Goal: Task Accomplishment & Management: Use online tool/utility

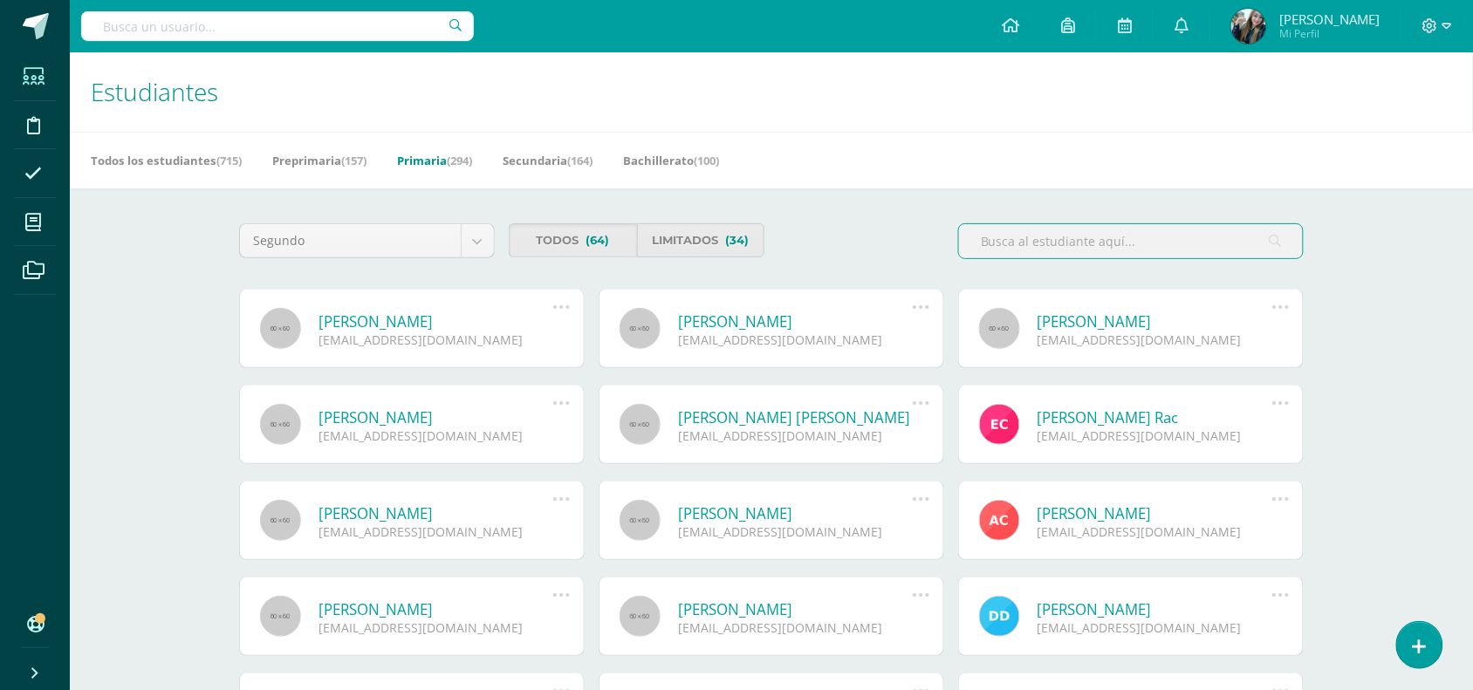
click at [1446, 637] on div "Estudiantes Archivo de Estudiantes Acá podrás realizar una búsqueda de todos lo…" at bounding box center [771, 616] width 1403 height 1129
click at [1432, 637] on link at bounding box center [1420, 645] width 50 height 51
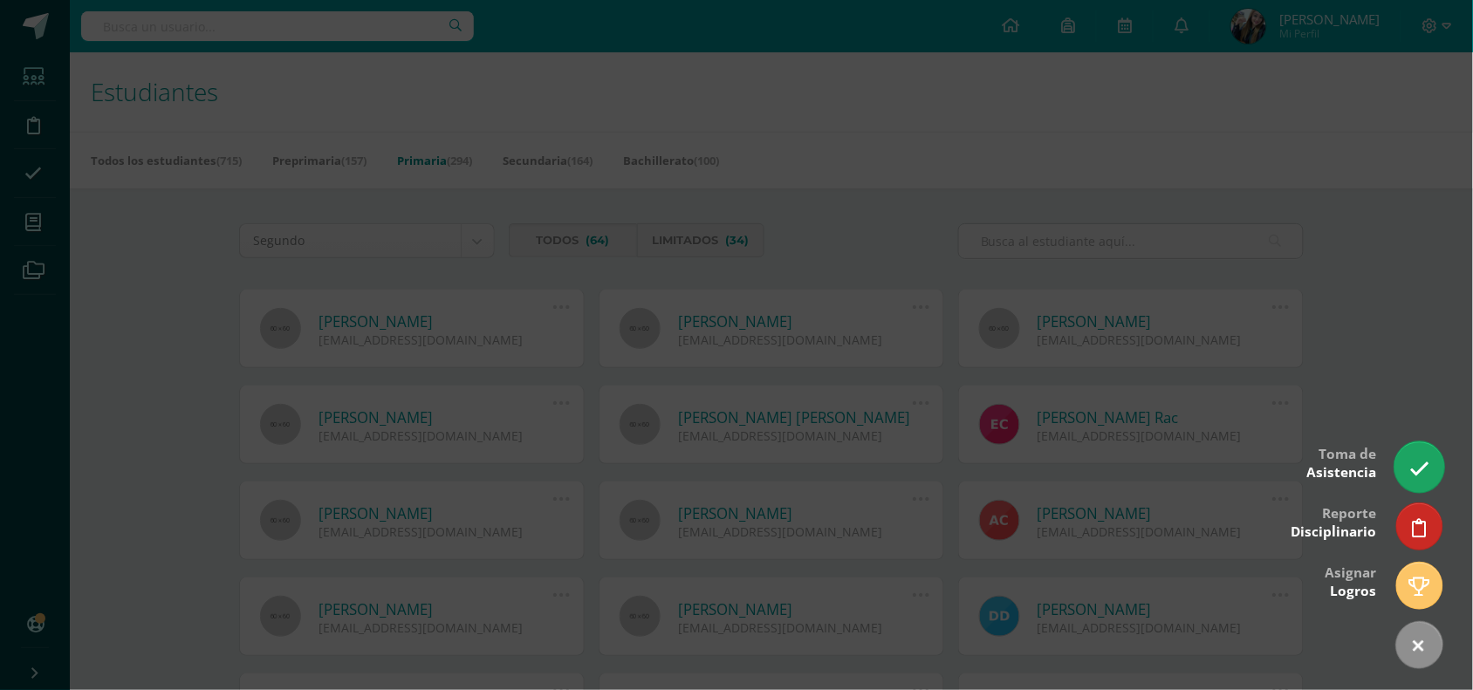
click at [1415, 465] on icon at bounding box center [1420, 469] width 20 height 20
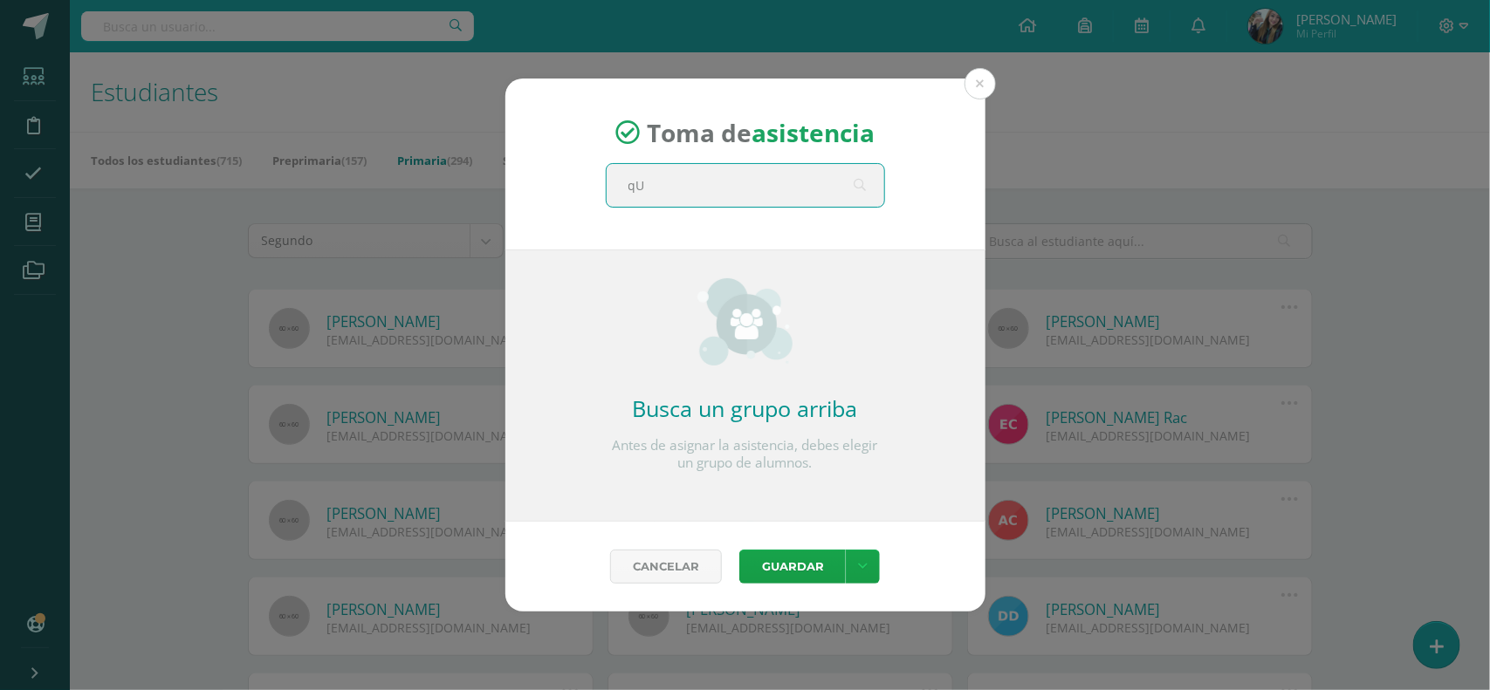
type input "q"
type input "Quinto B"
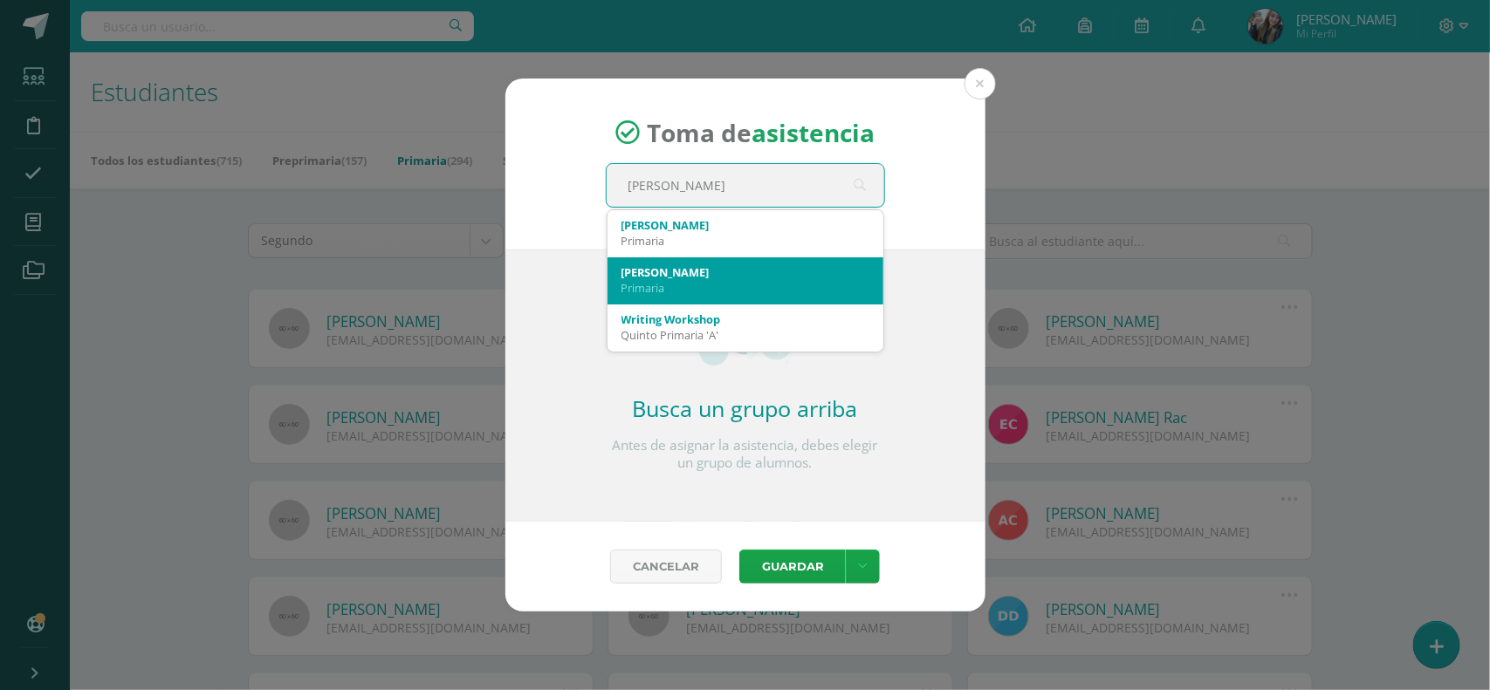
click at [761, 258] on div "Quinto B Primaria" at bounding box center [745, 279] width 248 height 45
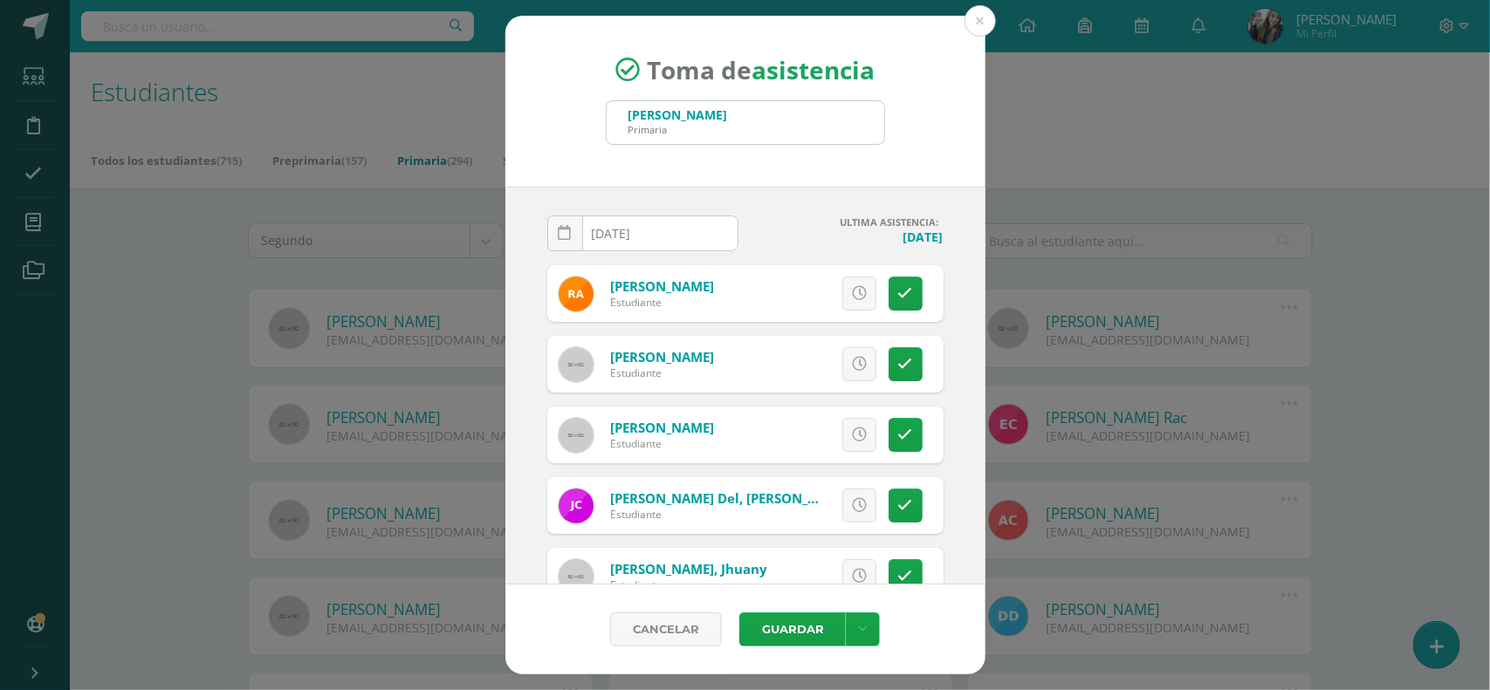
drag, startPoint x: 967, startPoint y: 233, endPoint x: 982, endPoint y: 330, distance: 98.0
click at [982, 330] on div "2025-10-14 October, 2025 Mo Tu We Th Fr Sa Su 29 30 1 2 3 4 5 6 7 8 9 10 11 12 …" at bounding box center [745, 386] width 480 height 398
click at [948, 275] on div "2025-10-14 October, 2025 Mo Tu We Th Fr Sa Su 29 30 1 2 3 4 5 6 7 8 9 10 11 12 …" at bounding box center [745, 386] width 480 height 398
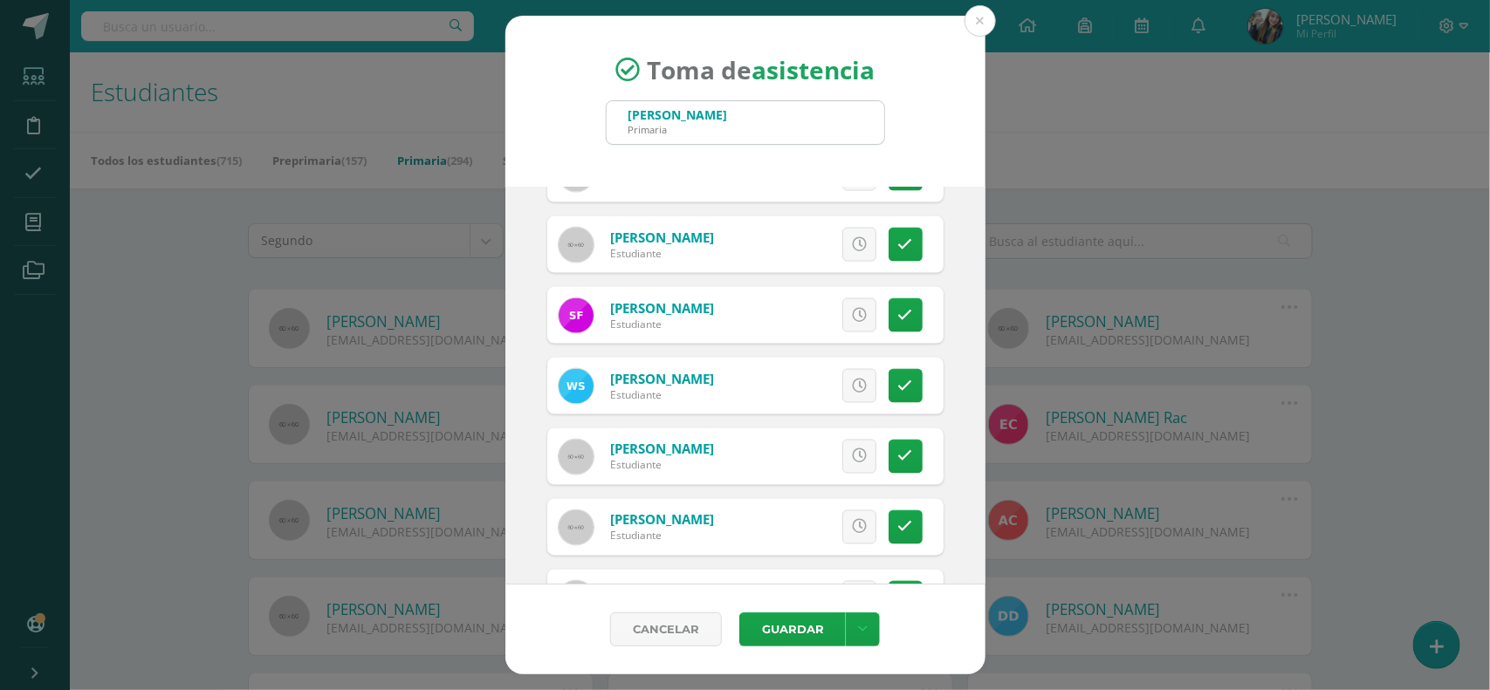
scroll to position [1153, 0]
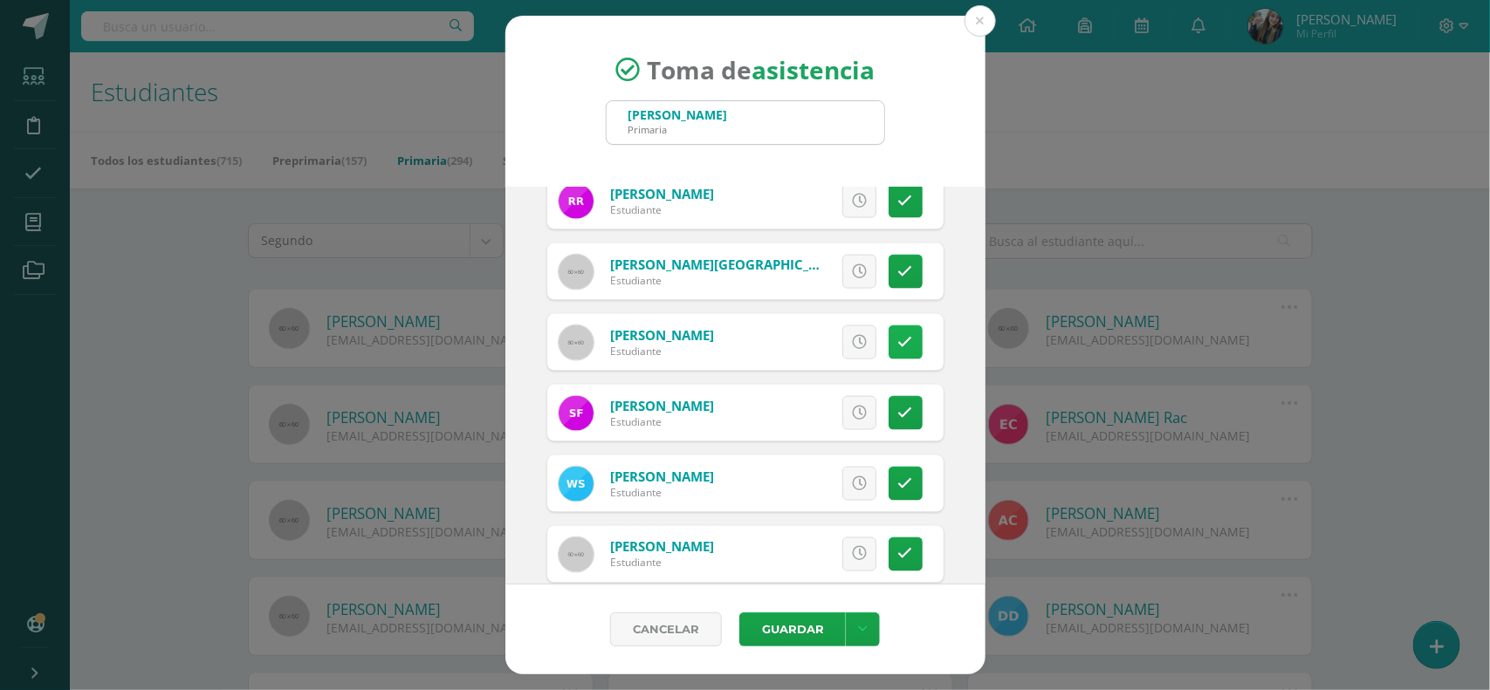
click at [898, 336] on icon at bounding box center [905, 342] width 15 height 15
click at [810, 342] on span "Excusa" at bounding box center [830, 342] width 48 height 32
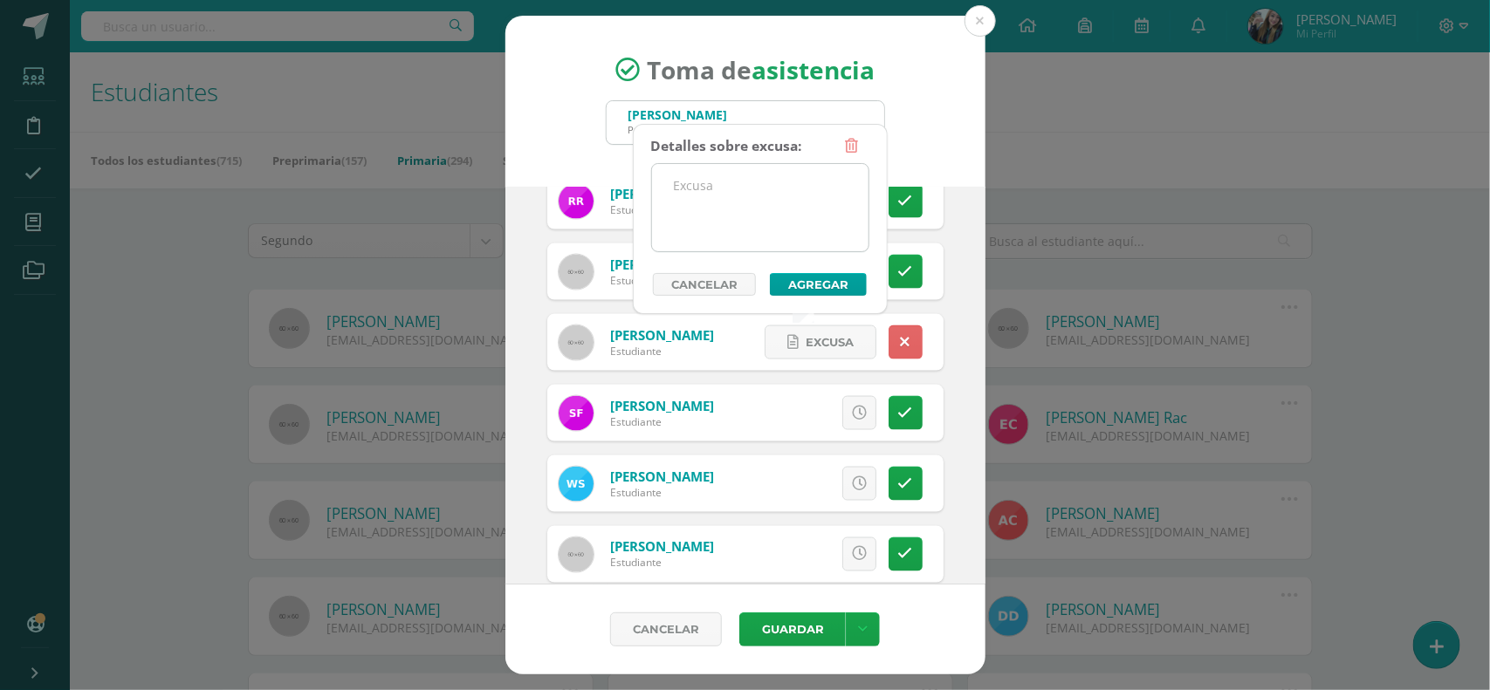
click at [760, 227] on textarea at bounding box center [760, 207] width 216 height 87
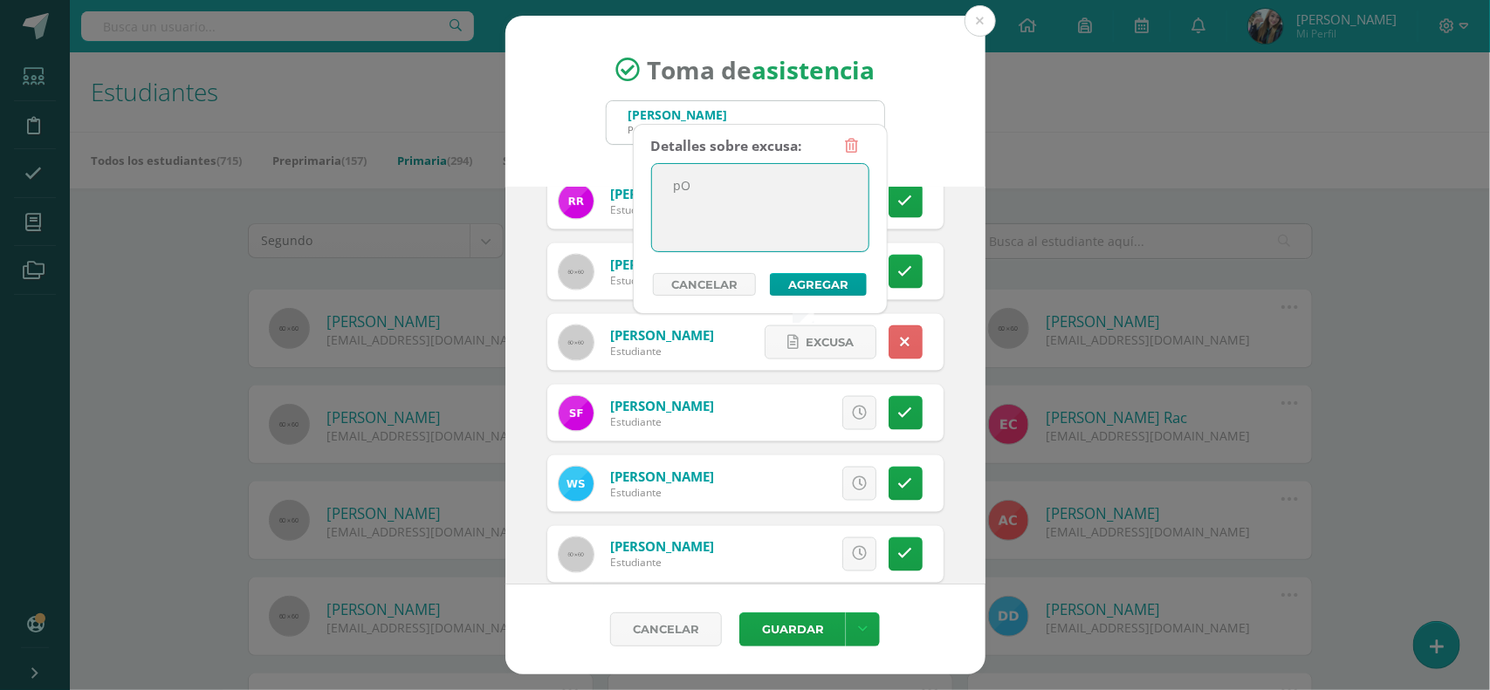
type textarea "p"
type textarea "Posible enfermedad de mano, boca pies"
click at [786, 279] on button "Agregar" at bounding box center [818, 284] width 97 height 23
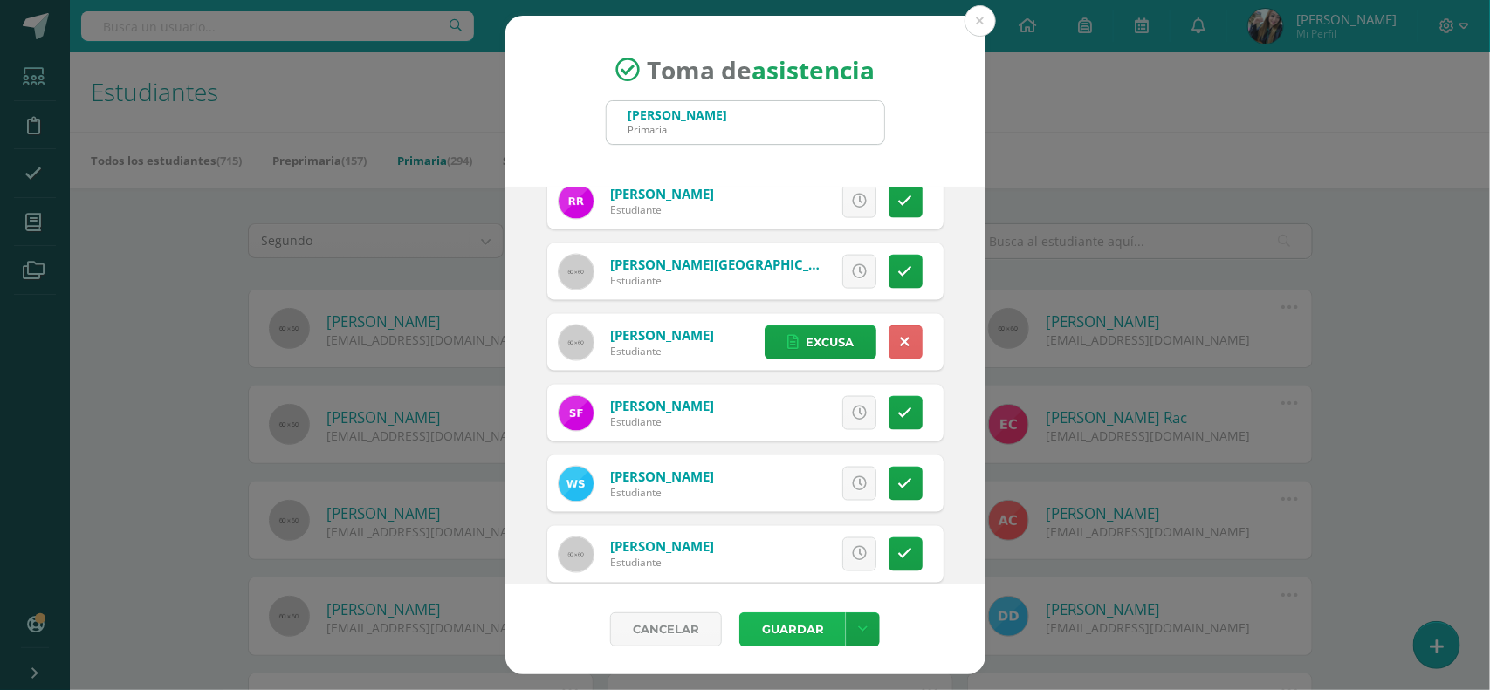
click at [791, 622] on button "Guardar" at bounding box center [792, 630] width 106 height 34
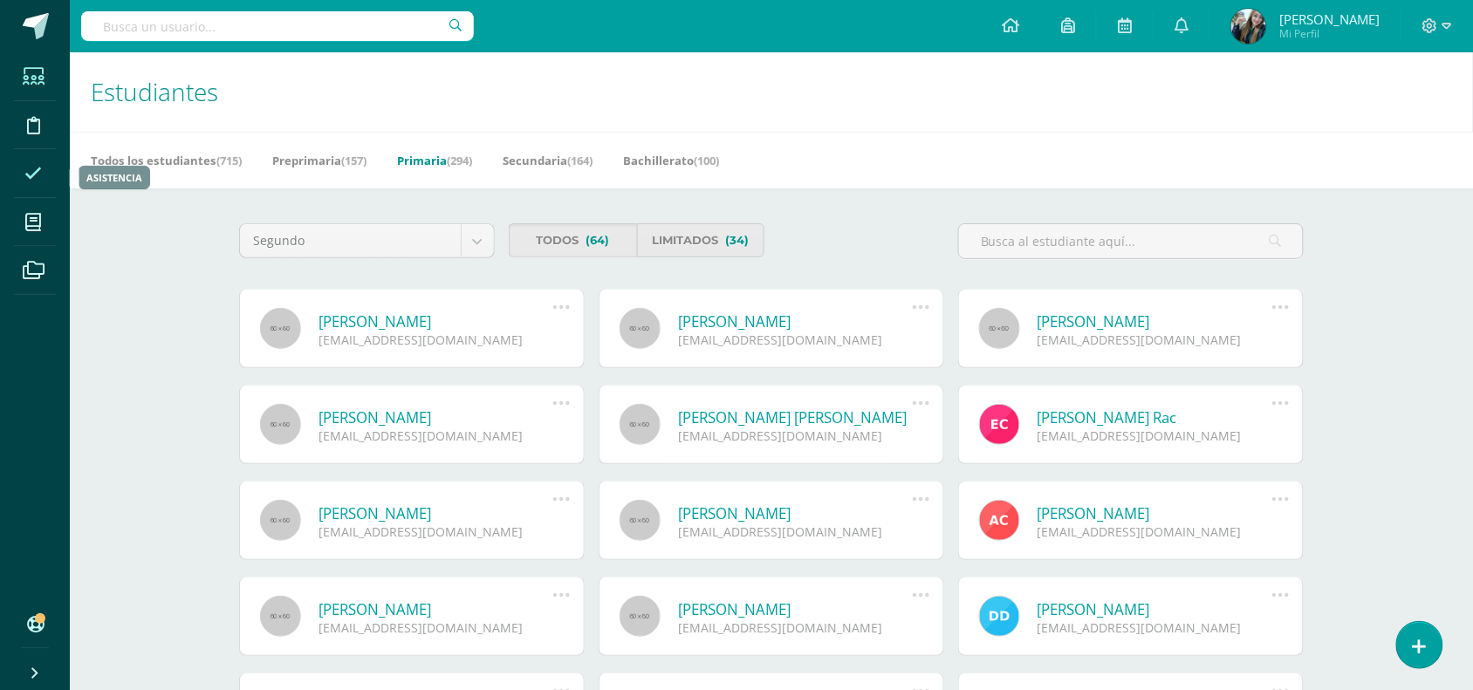
click at [39, 168] on icon at bounding box center [32, 173] width 17 height 17
